Goal: Task Accomplishment & Management: Complete application form

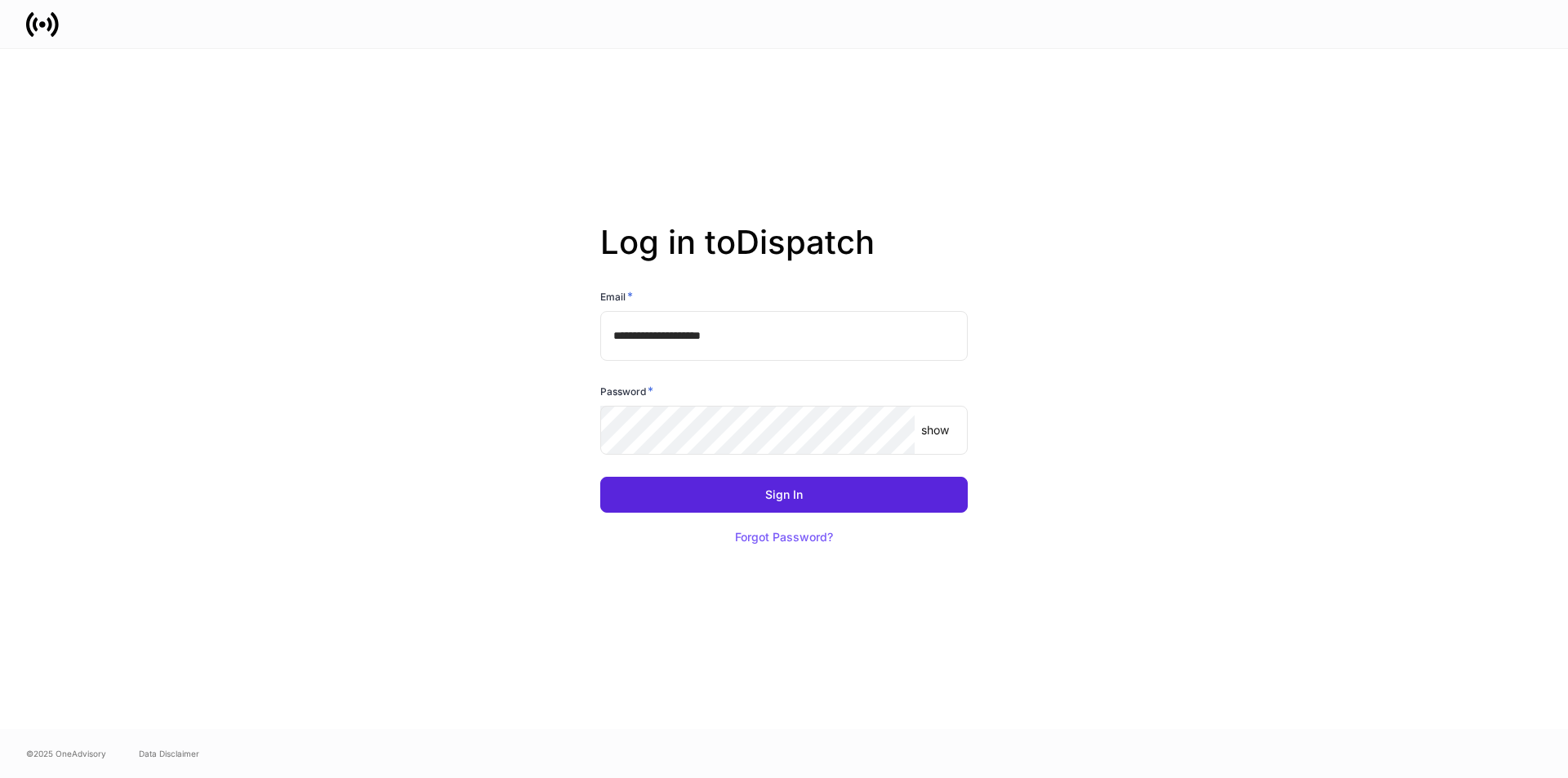
click at [776, 336] on input "**********" at bounding box center [784, 336] width 367 height 49
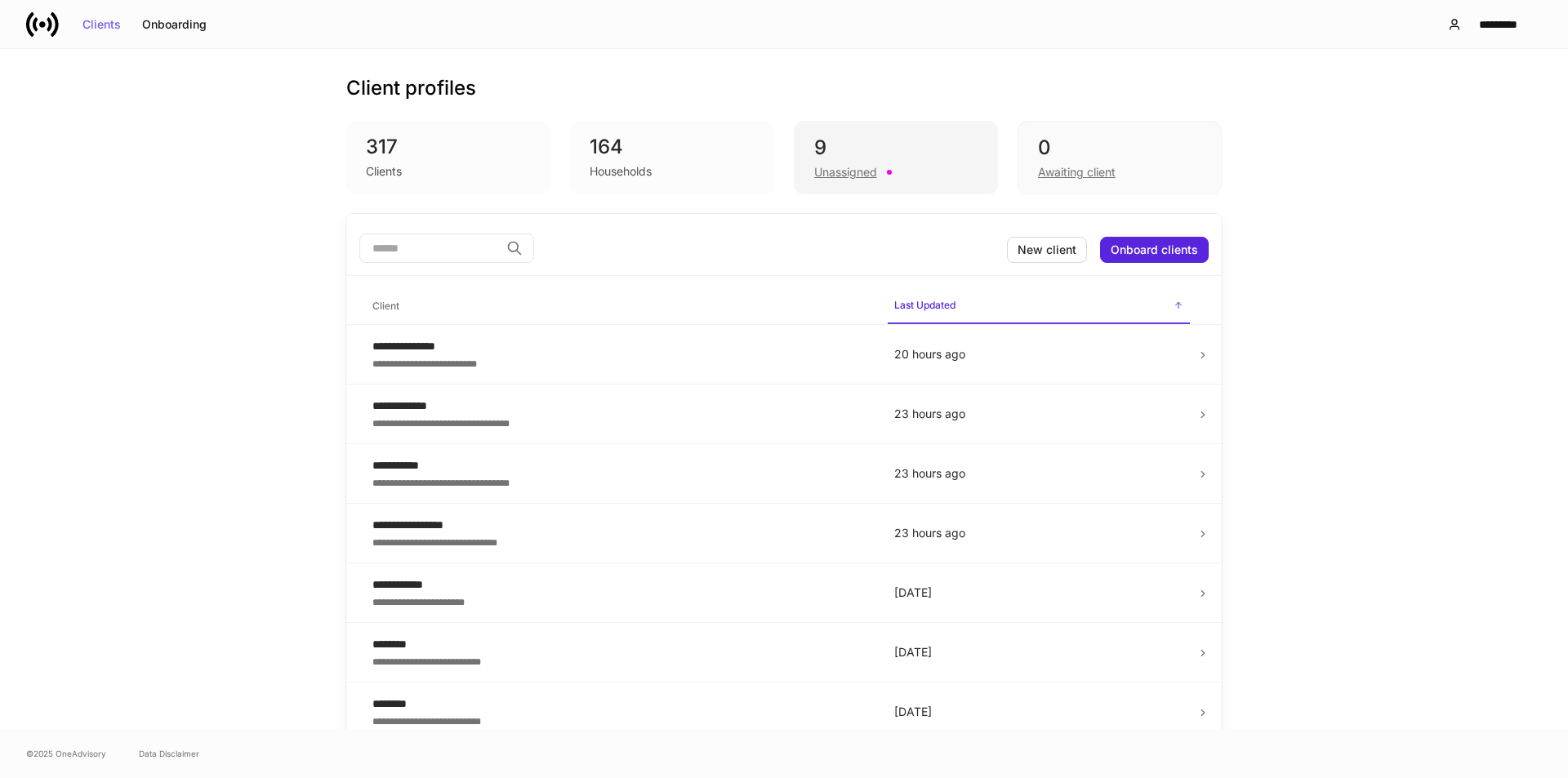
click at [815, 166] on div "Unassigned" at bounding box center [846, 172] width 63 height 17
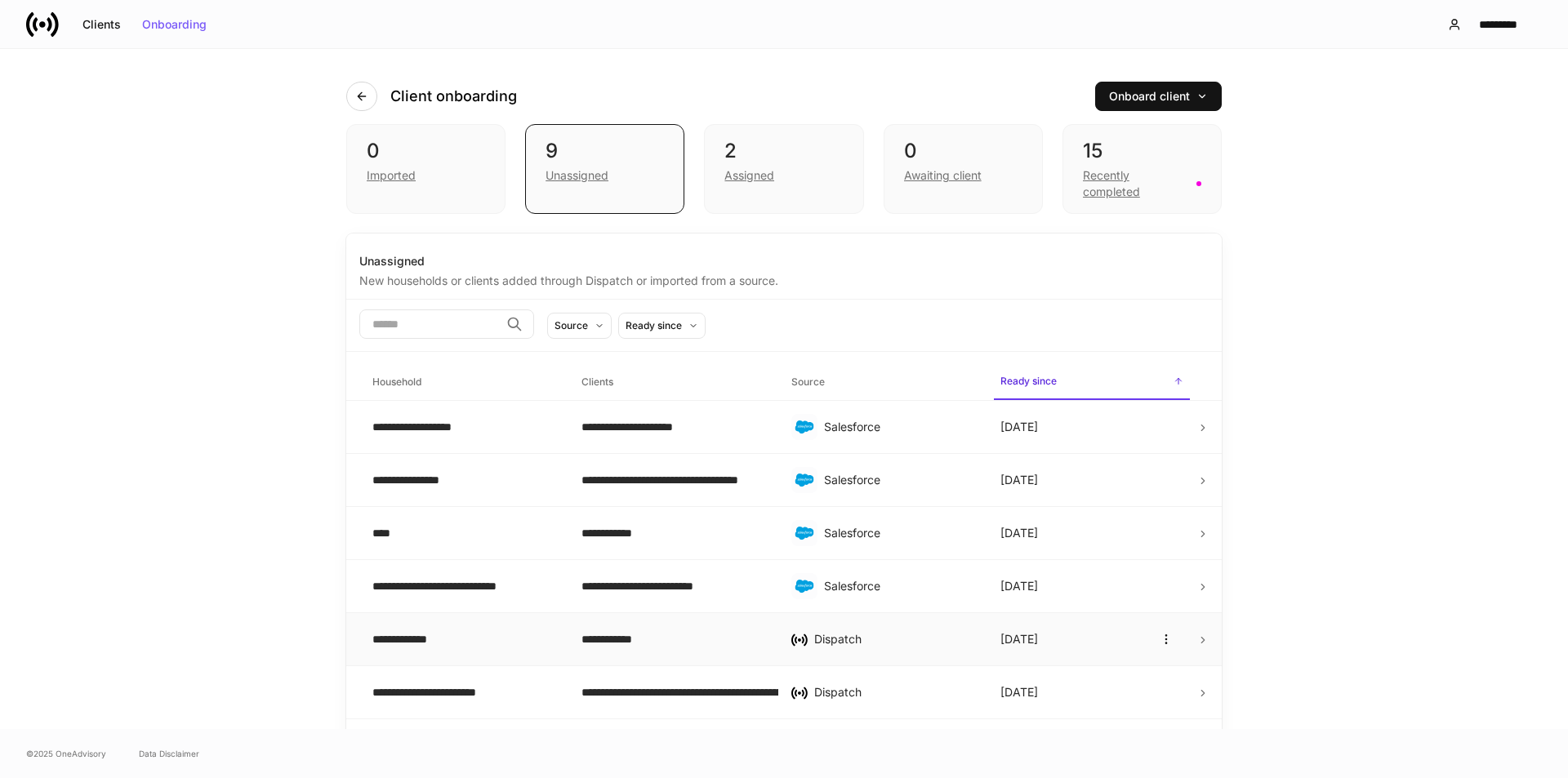
click at [642, 634] on div "**********" at bounding box center [672, 639] width 183 height 17
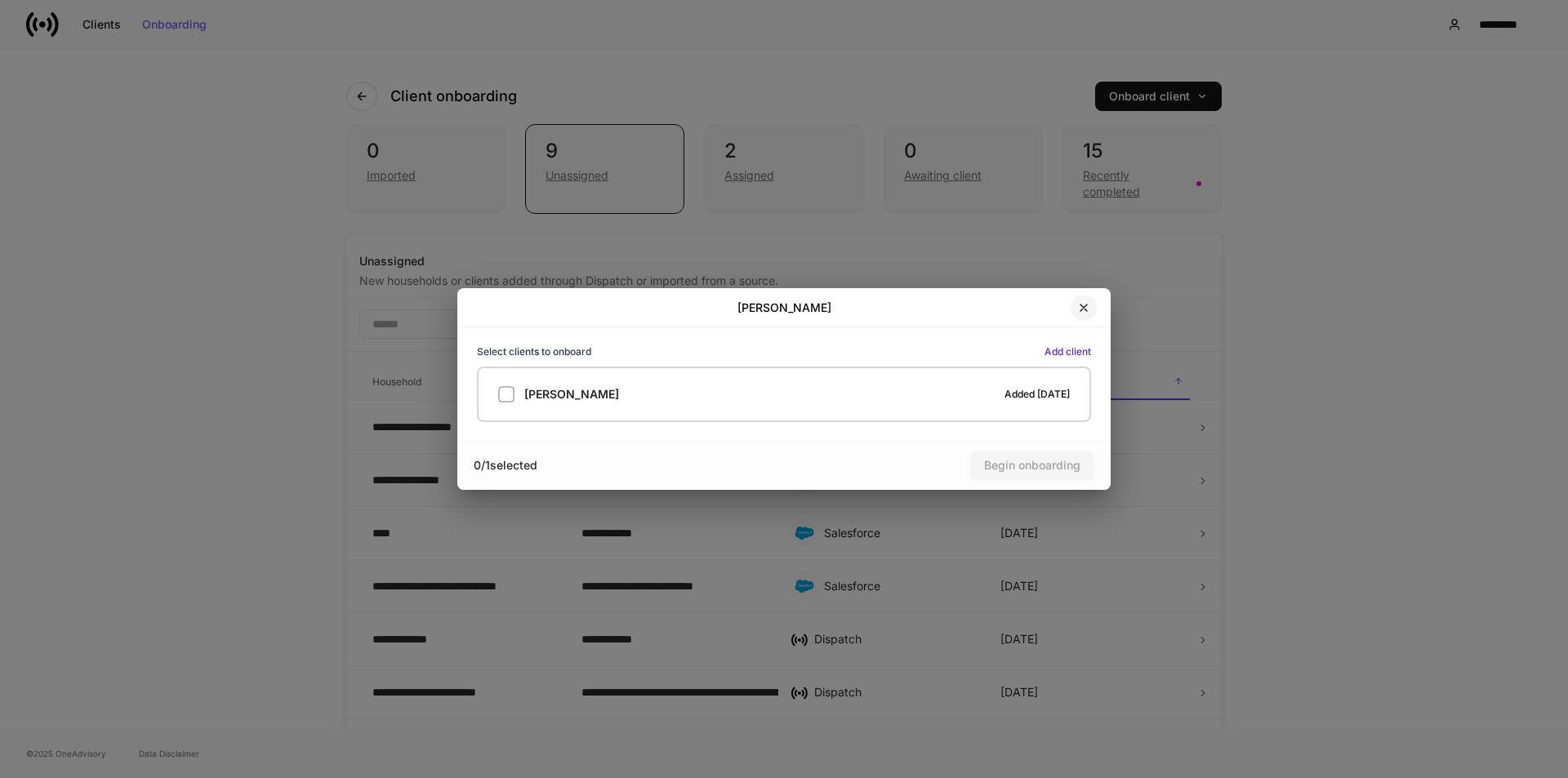
click at [1081, 311] on icon "button" at bounding box center [1083, 307] width 13 height 13
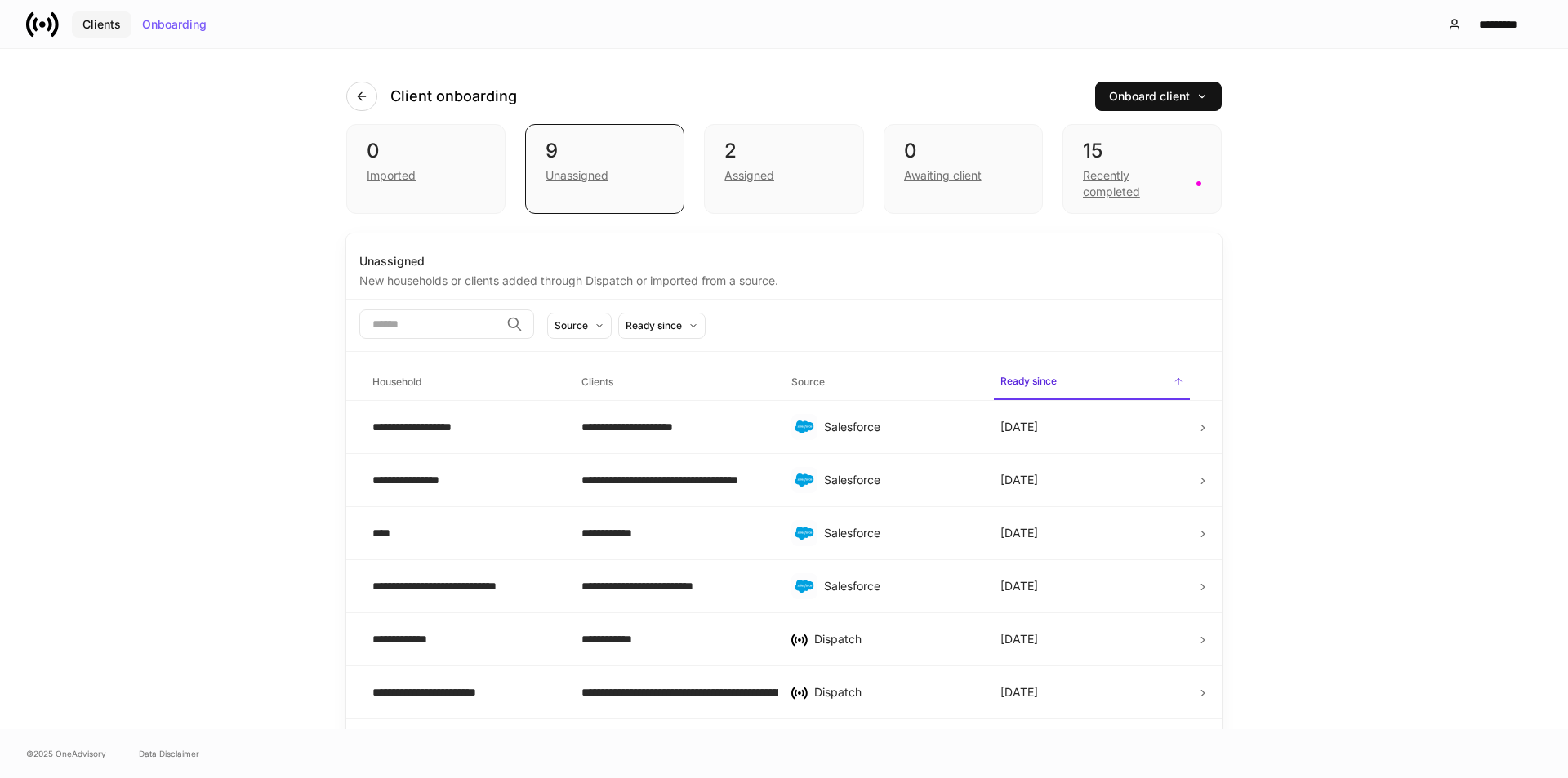
click at [102, 24] on div "Clients" at bounding box center [102, 25] width 39 height 12
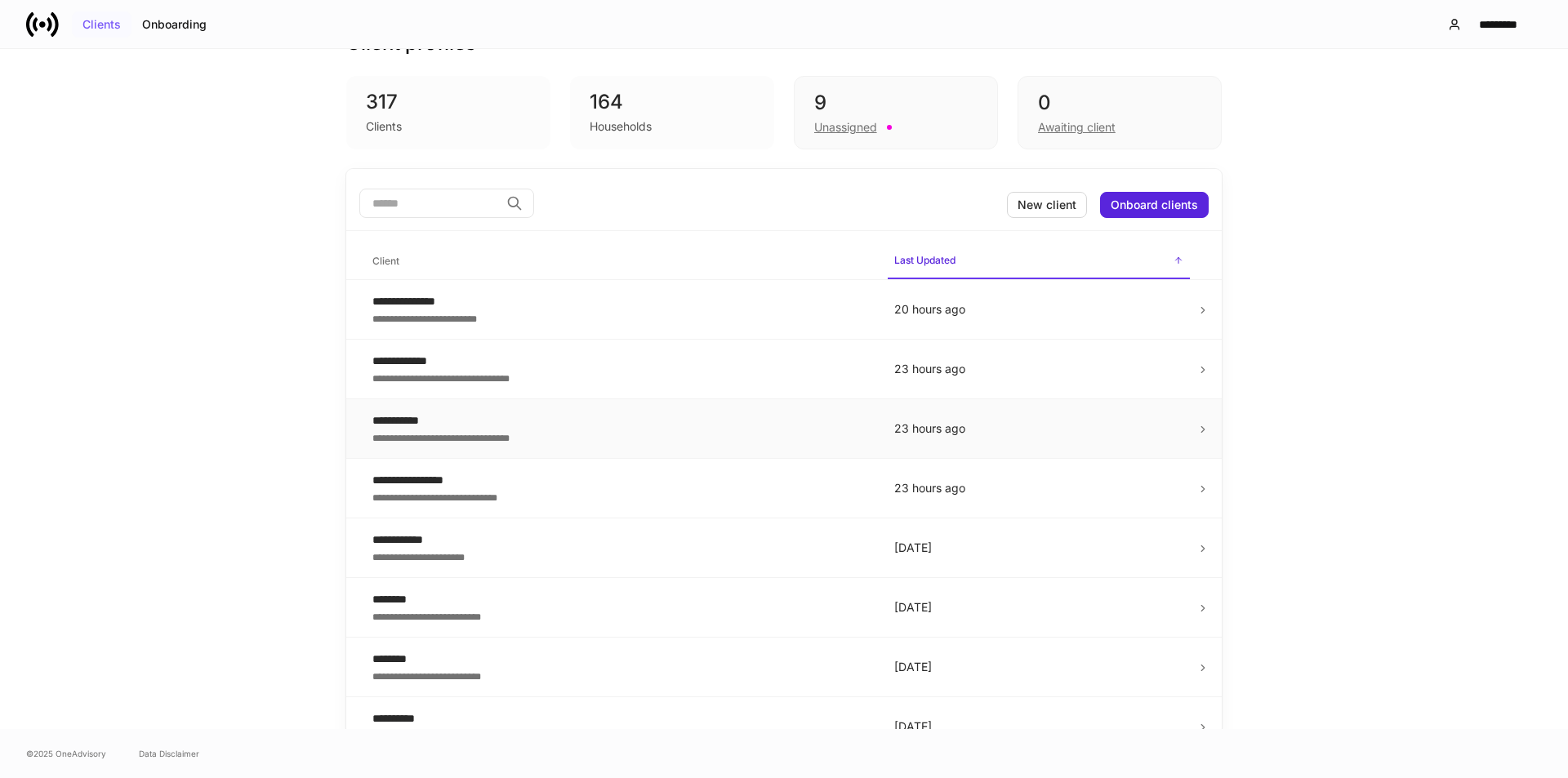
scroll to position [82, 0]
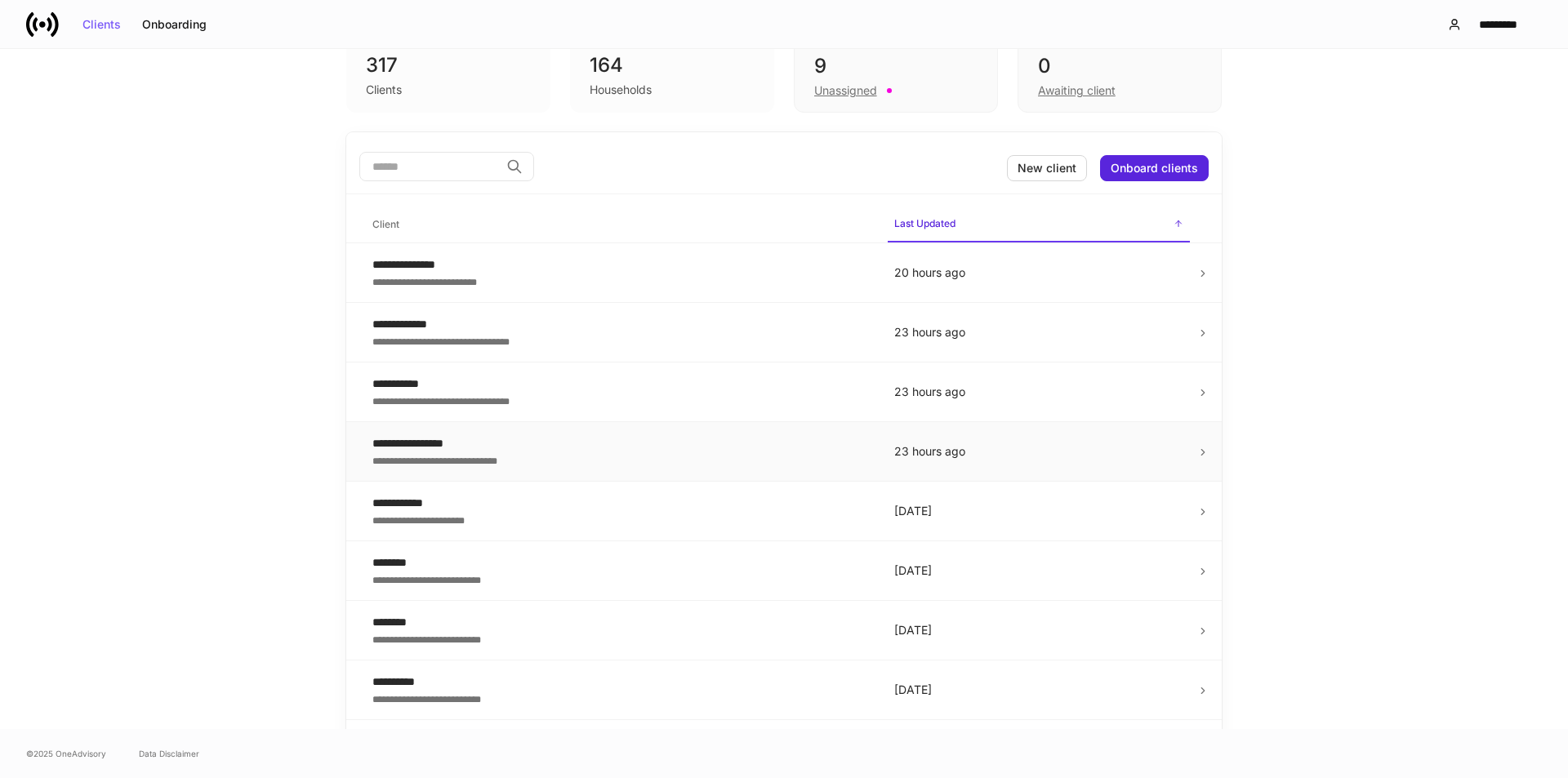
click at [517, 459] on div "**********" at bounding box center [620, 459] width 496 height 17
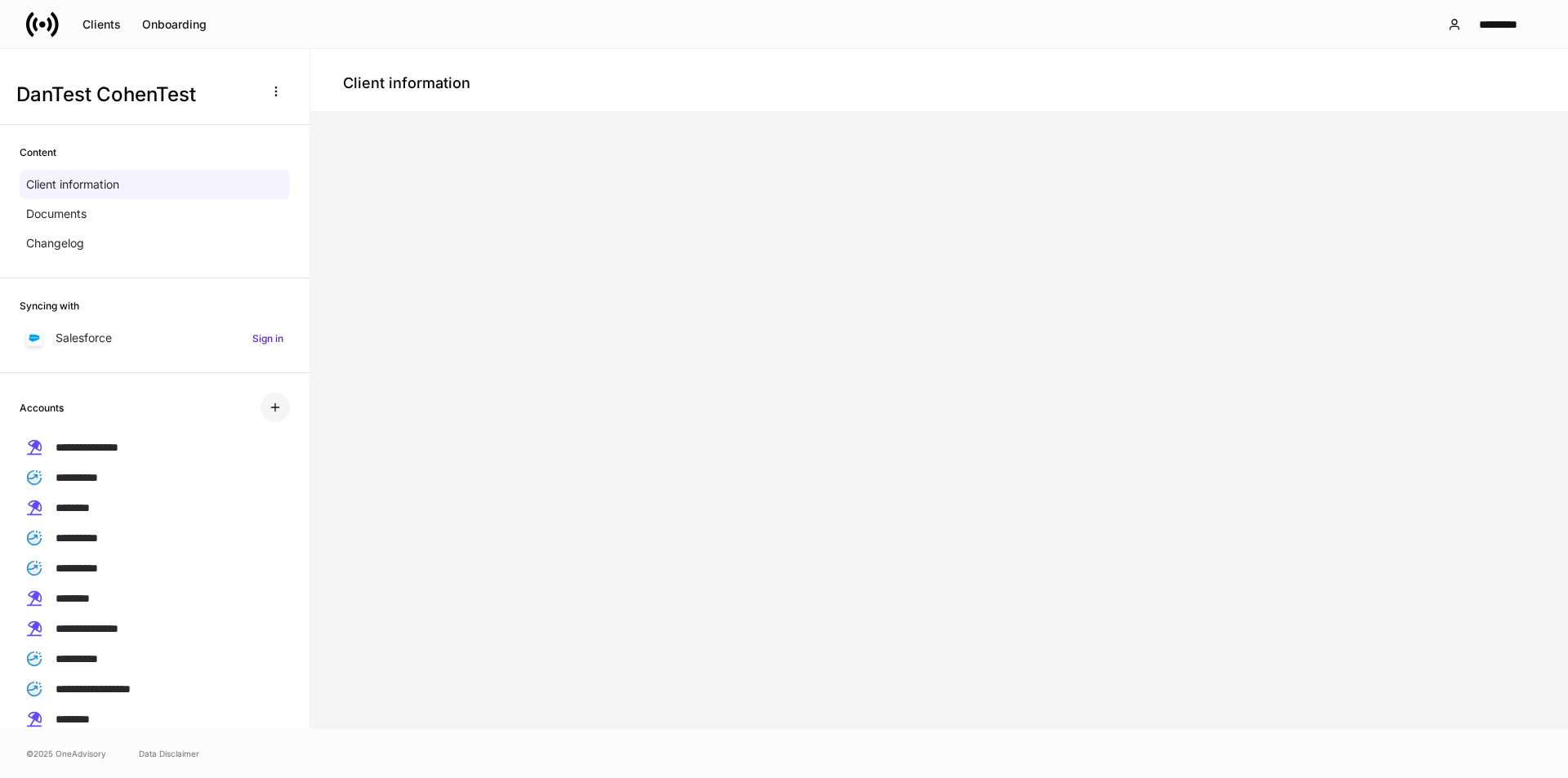
click at [272, 408] on icon "button" at bounding box center [274, 407] width 7 height 7
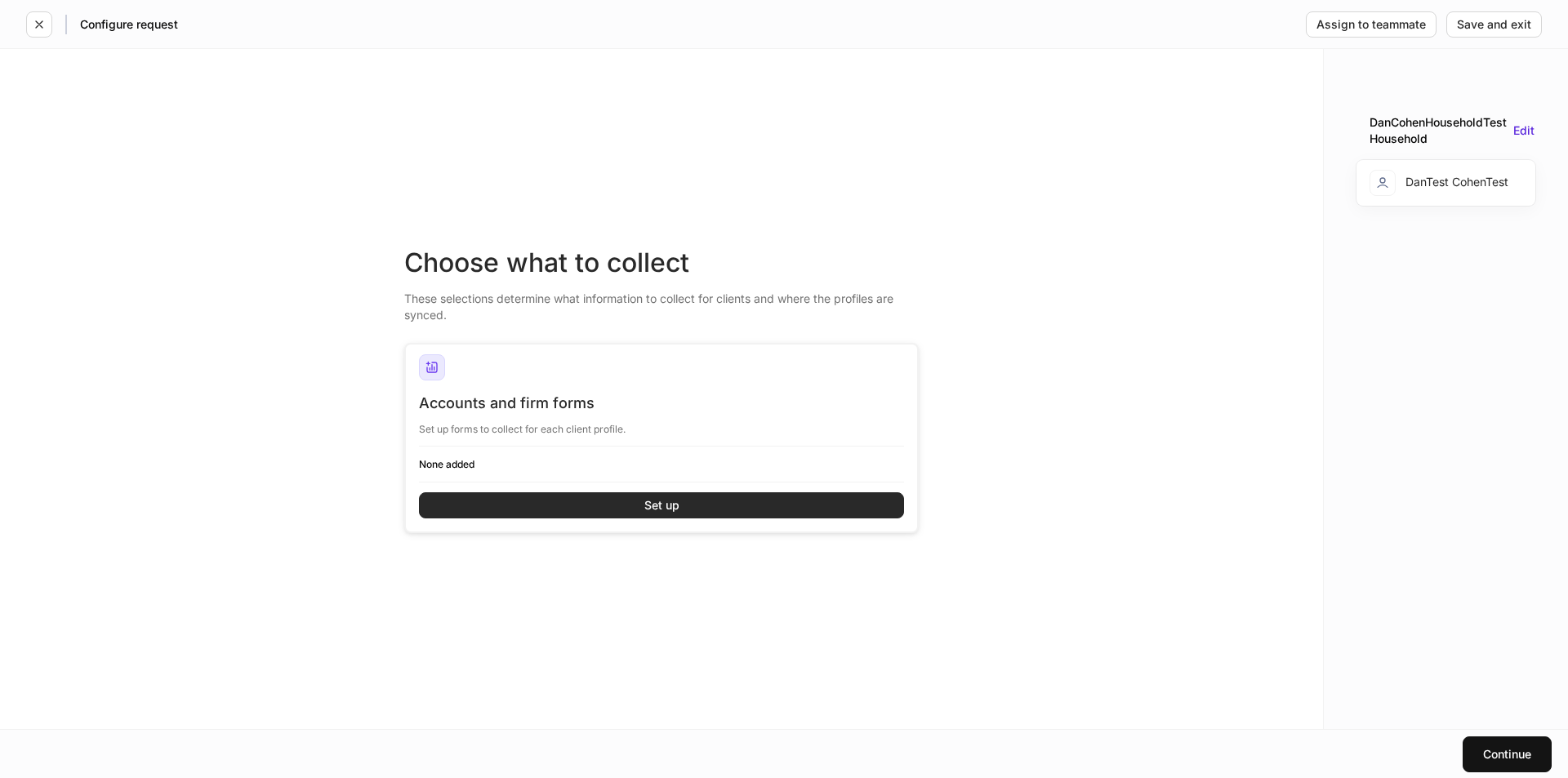
click at [570, 501] on button "Set up" at bounding box center [661, 506] width 485 height 26
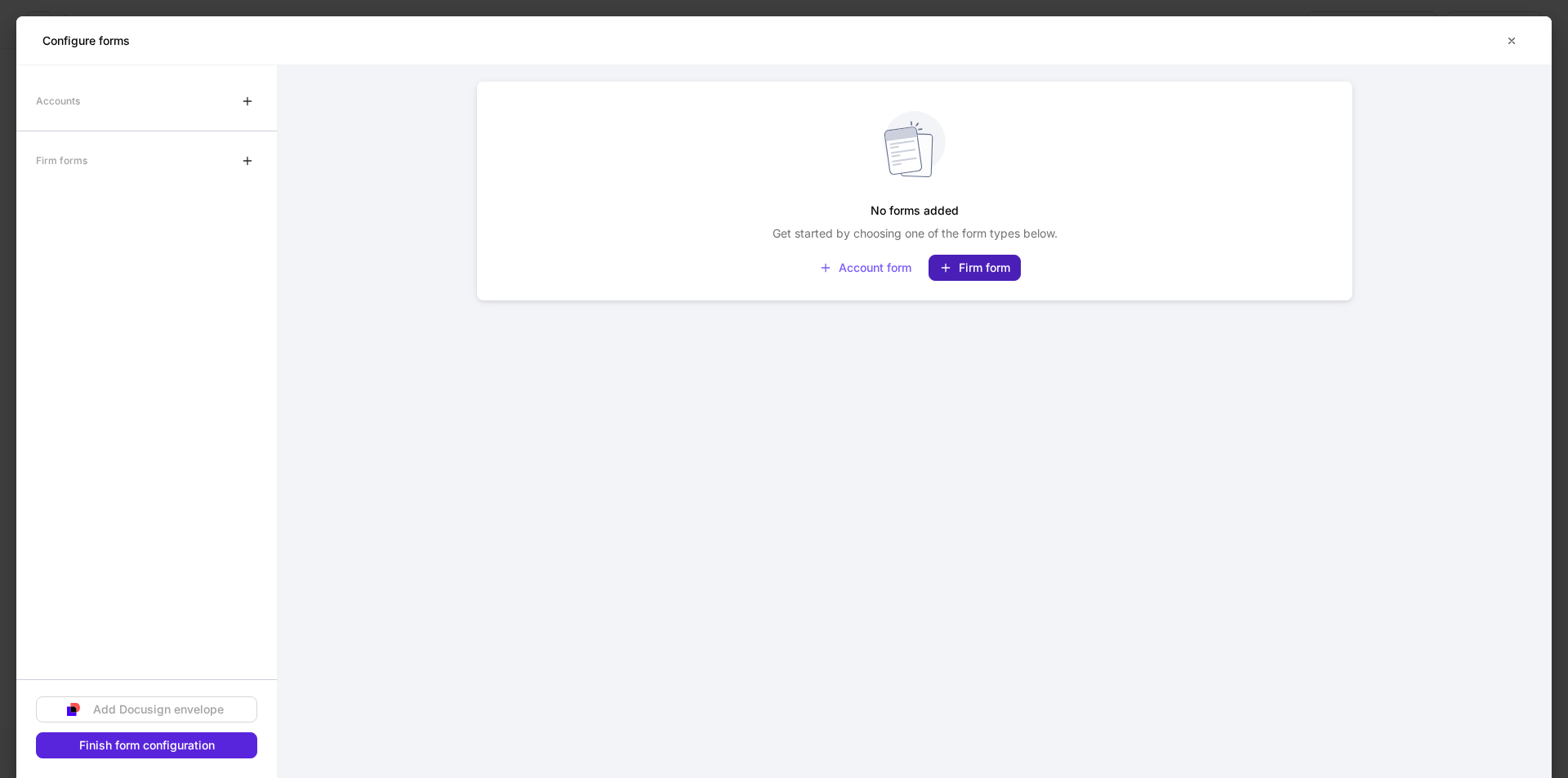
click at [971, 265] on div "Firm form" at bounding box center [975, 268] width 71 height 13
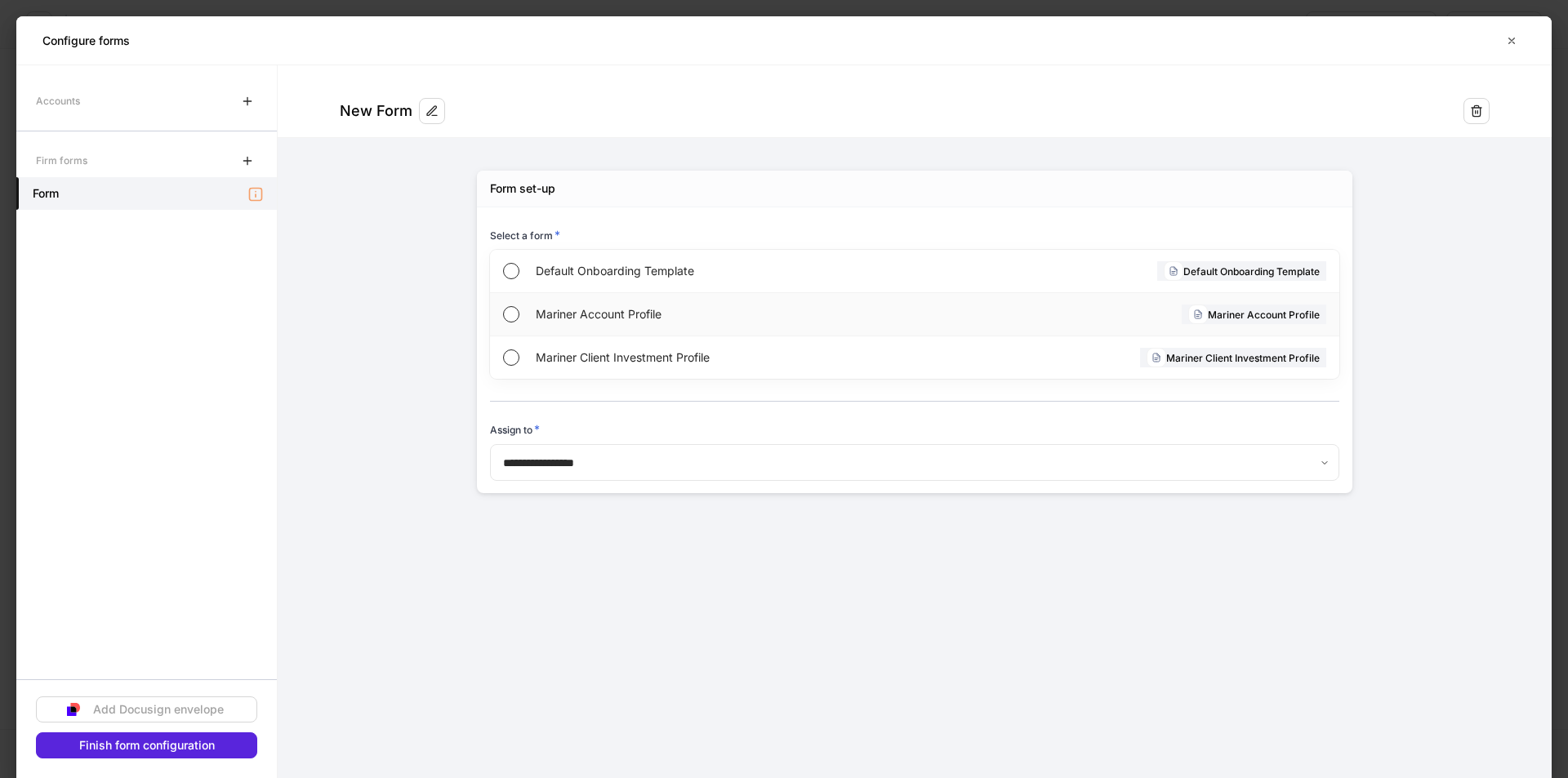
click at [678, 301] on div "Mariner Account Profile" at bounding box center [723, 314] width 373 height 42
click at [174, 748] on div "Finish form configuration" at bounding box center [146, 745] width 135 height 12
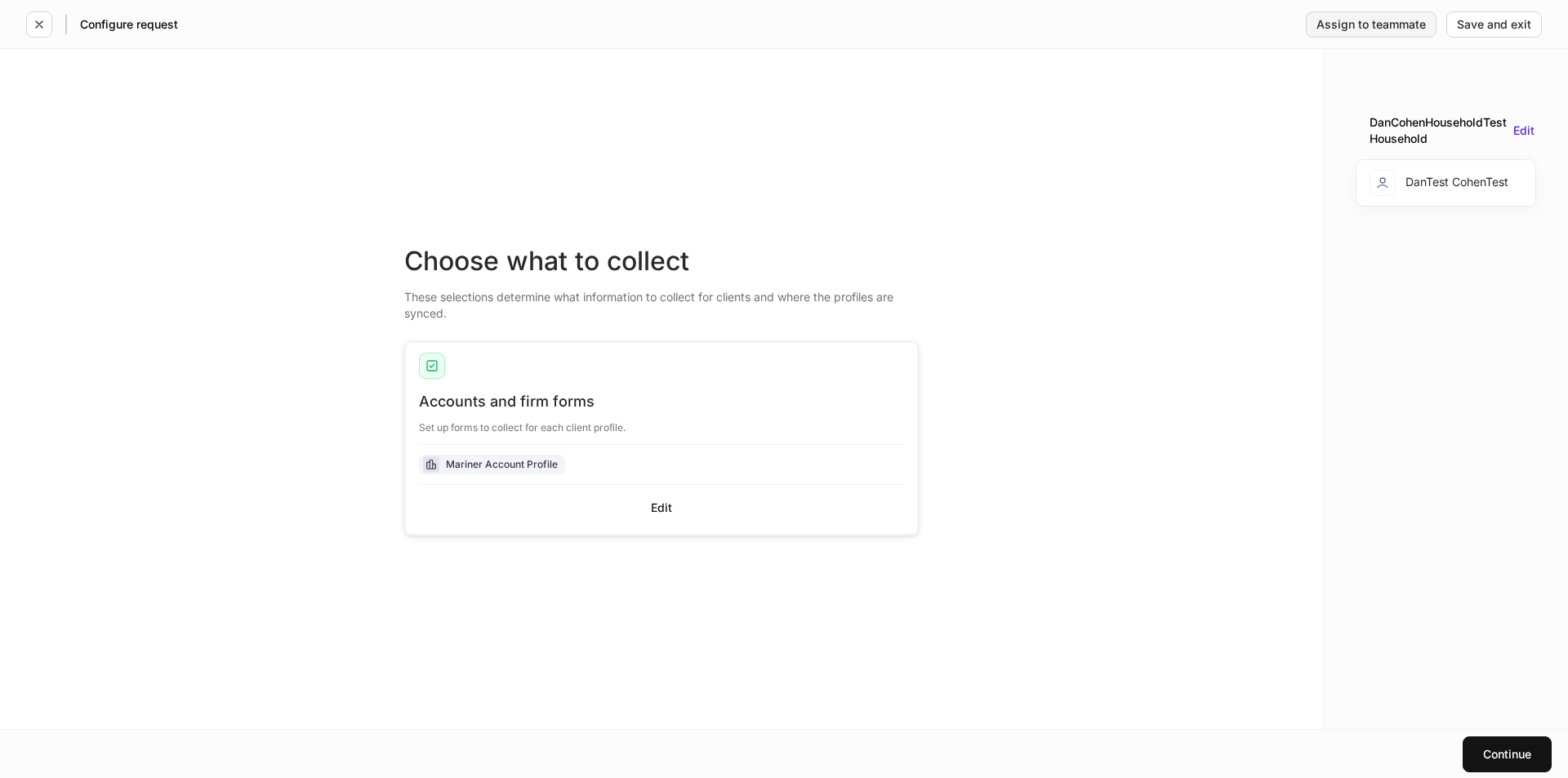
click at [1381, 27] on div "Assign to teammate" at bounding box center [1371, 25] width 110 height 12
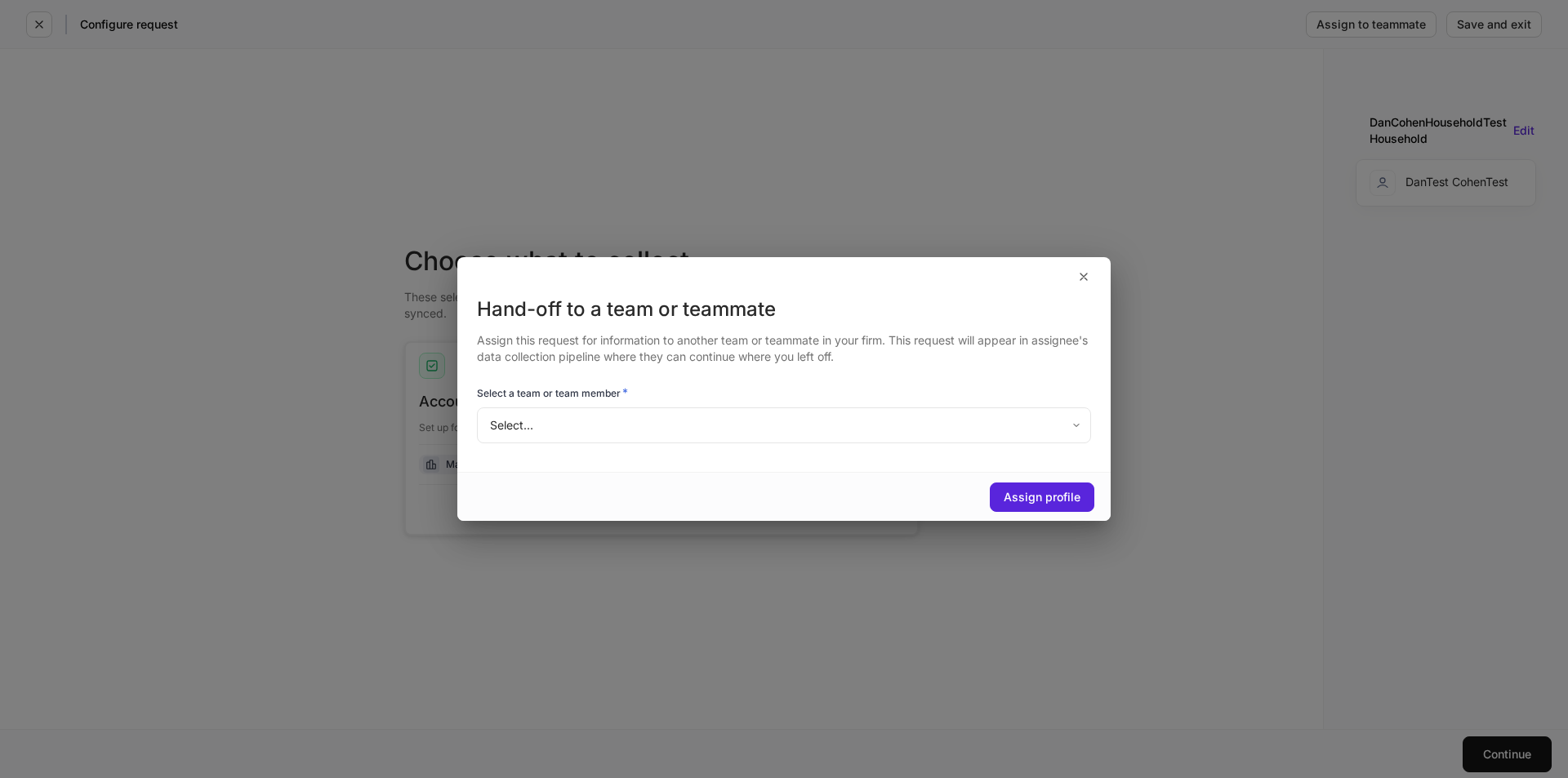
click at [751, 431] on body "Configure request Assign to teammate Save and exit Choose what to collect These…" at bounding box center [784, 389] width 1568 height 778
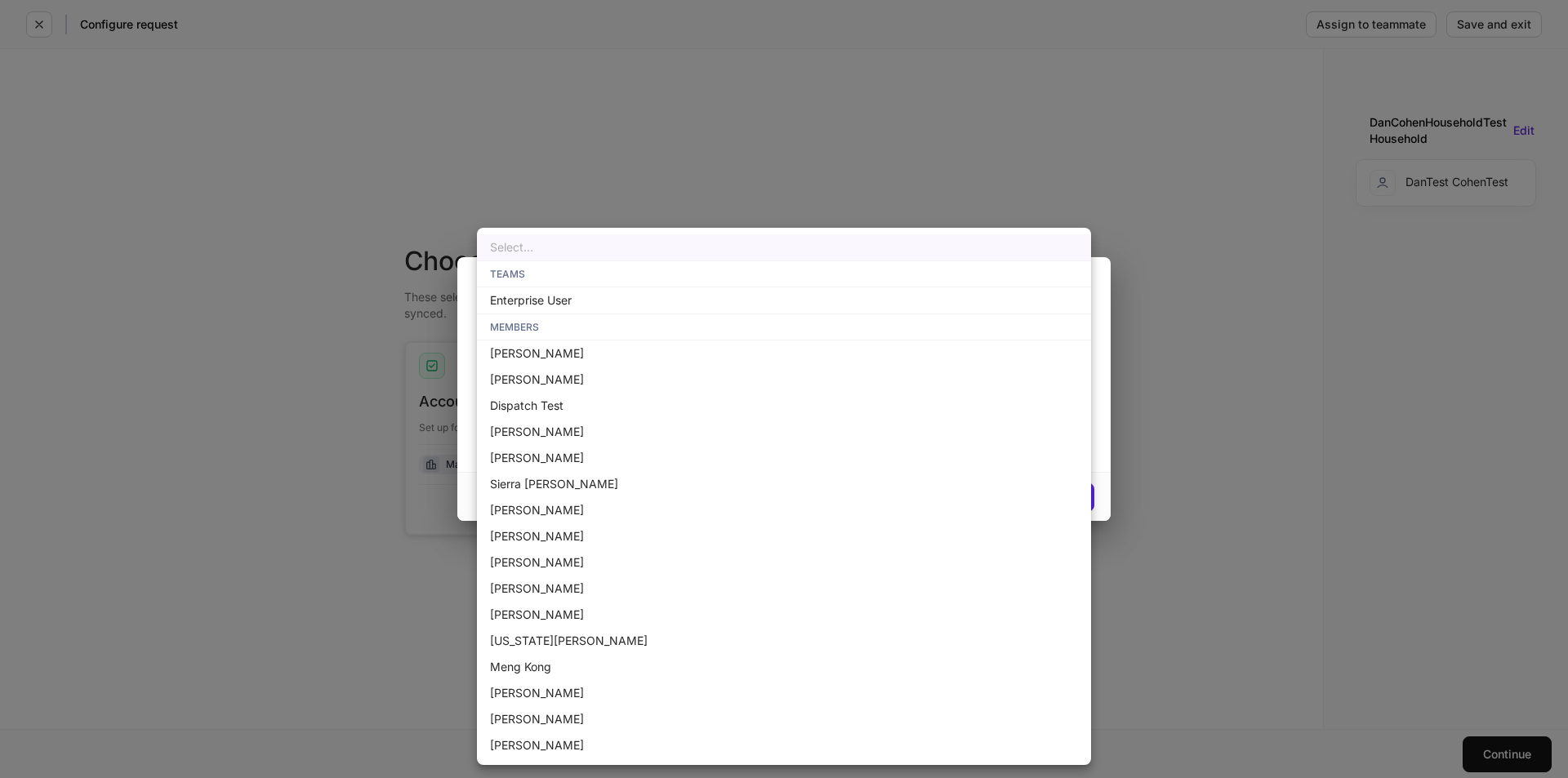
click at [992, 149] on div at bounding box center [784, 389] width 1568 height 778
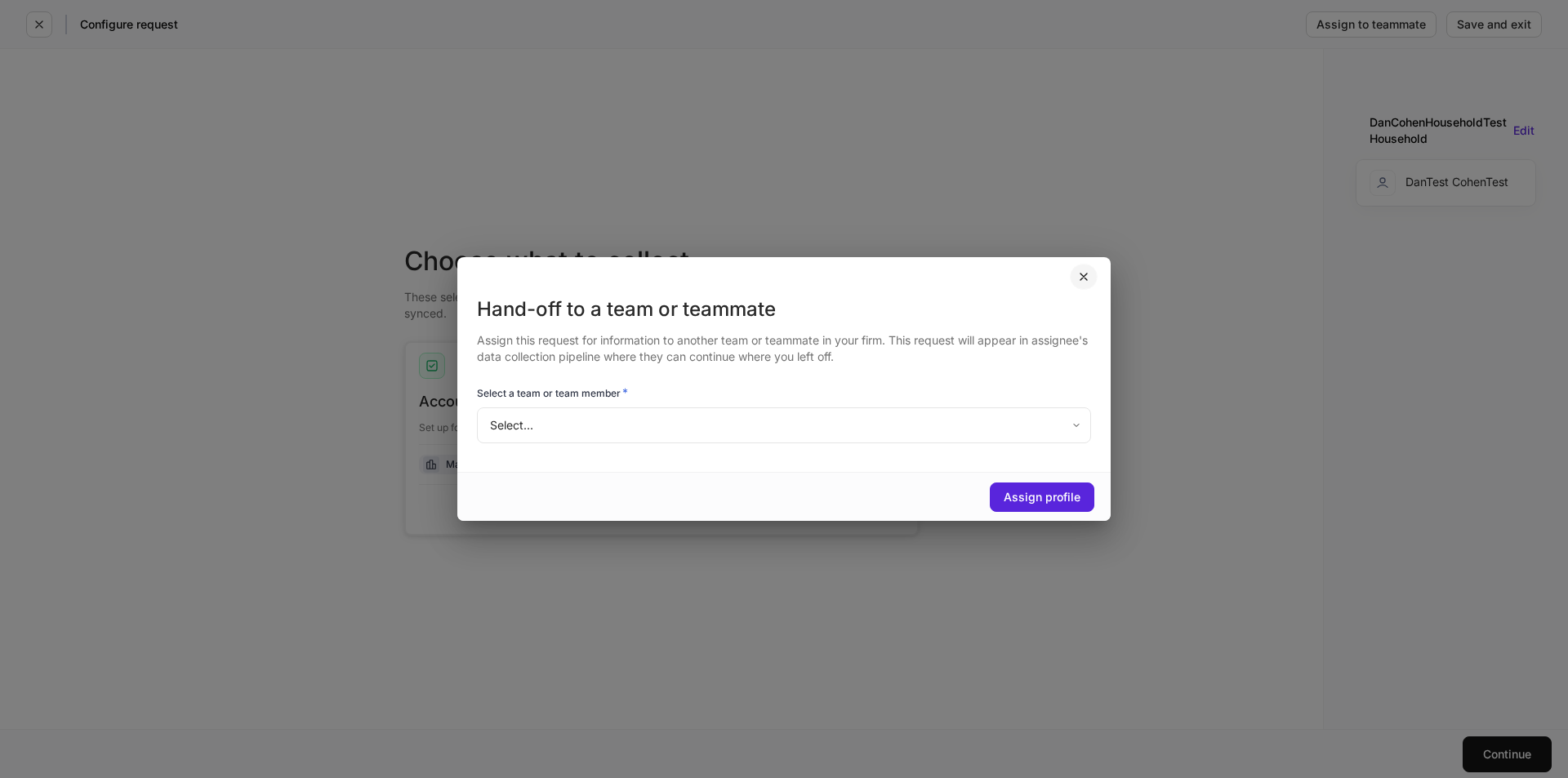
click at [1084, 274] on icon "button" at bounding box center [1083, 276] width 13 height 13
